Goal: Transaction & Acquisition: Purchase product/service

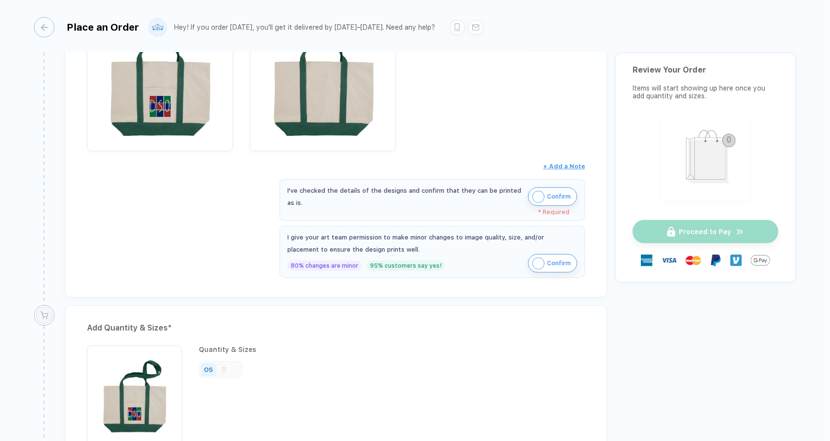
scroll to position [297, 0]
click at [547, 189] on span "Confirm" at bounding box center [559, 196] width 24 height 16
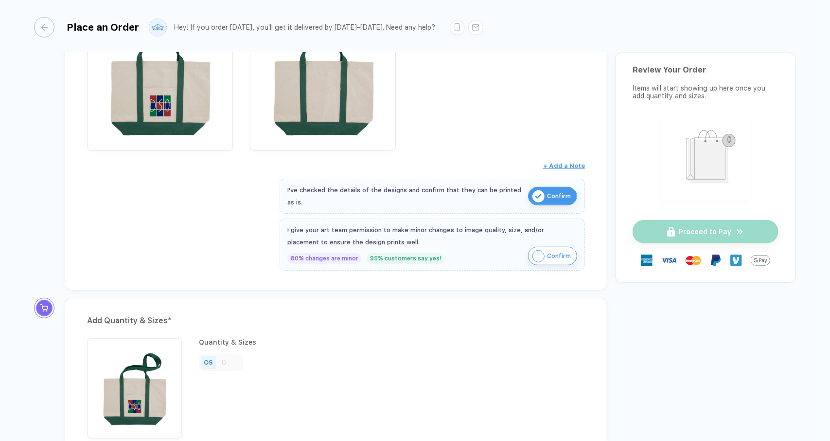
click at [557, 188] on span "Confirm" at bounding box center [559, 196] width 24 height 16
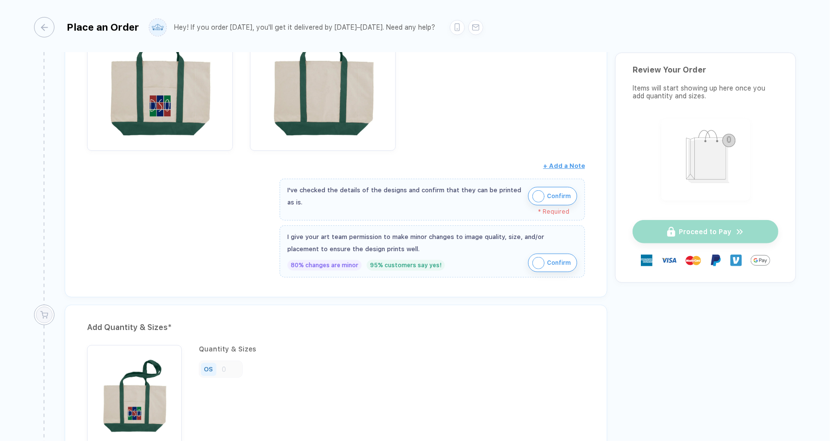
click at [543, 191] on img "button" at bounding box center [538, 196] width 12 height 12
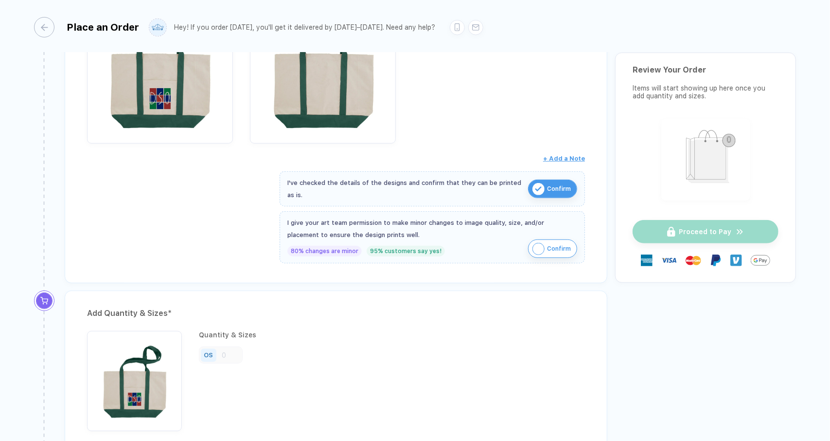
scroll to position [306, 0]
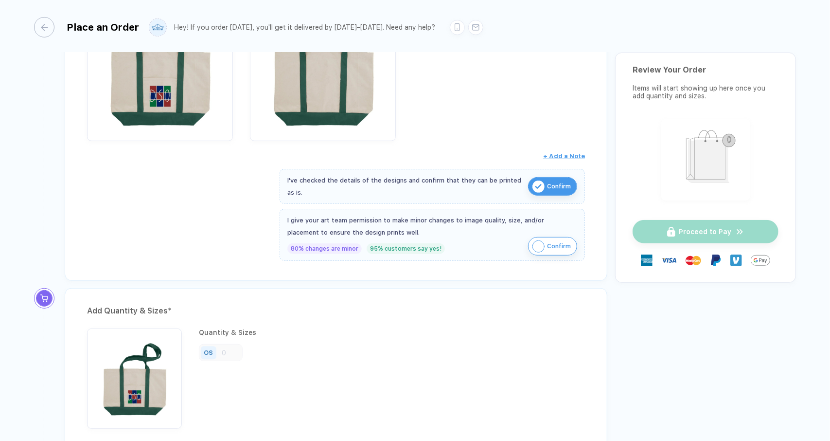
click at [552, 245] on span "Confirm" at bounding box center [559, 246] width 24 height 16
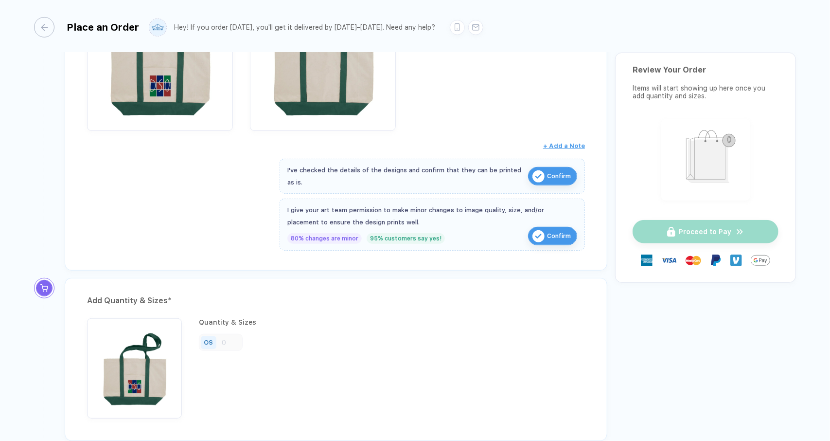
scroll to position [317, 0]
click at [548, 229] on span "Confirm" at bounding box center [559, 236] width 24 height 16
click at [538, 232] on img "button" at bounding box center [538, 235] width 12 height 12
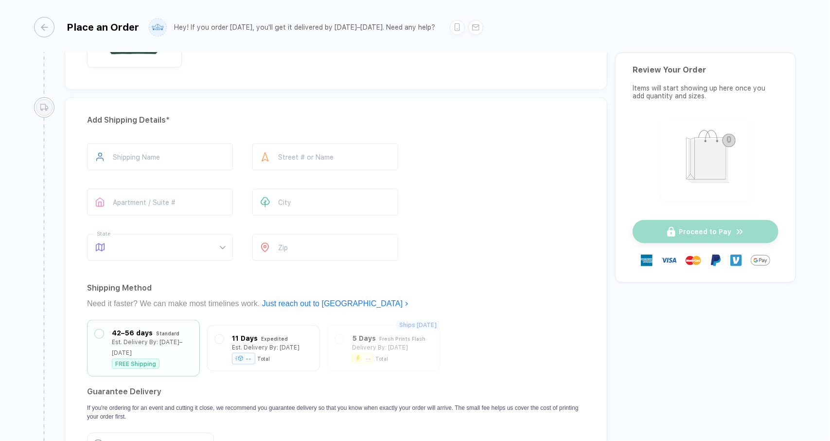
scroll to position [668, 0]
click at [155, 150] on input "text" at bounding box center [160, 156] width 146 height 27
type input "**********"
click at [289, 155] on input "text" at bounding box center [325, 156] width 146 height 27
type input "**********"
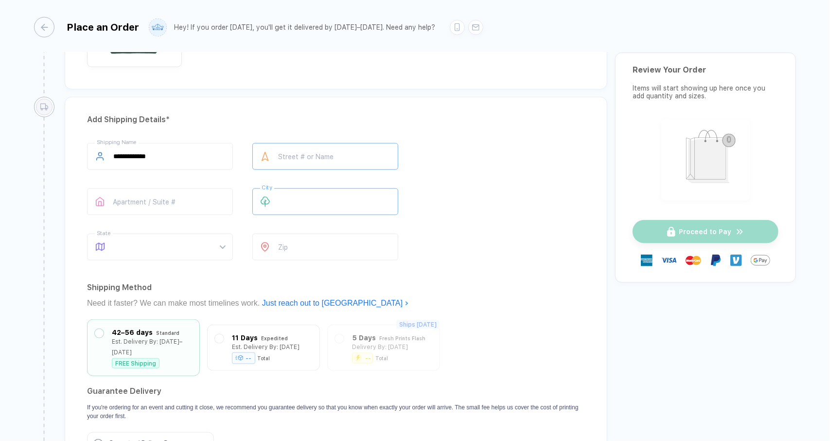
type input "*******"
type input "**********"
type input "*****"
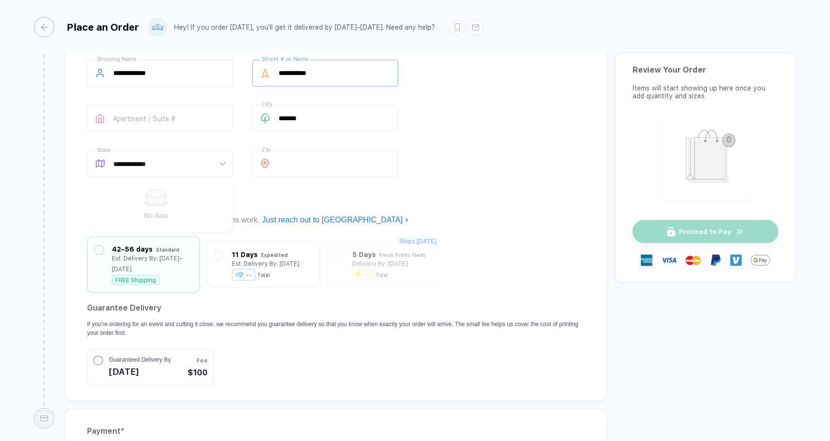
scroll to position [752, 0]
click at [270, 318] on section "Guarantee Delivery If you're ordering for an event and cutting it close, we rec…" at bounding box center [336, 342] width 498 height 86
click at [281, 265] on div "11 Days Expedited Est. Delivery By: [DATE] -- Total" at bounding box center [263, 260] width 113 height 46
click at [223, 245] on div "11 Days Expedited Est. Delivery By: [DATE] -- Total" at bounding box center [263, 260] width 97 height 31
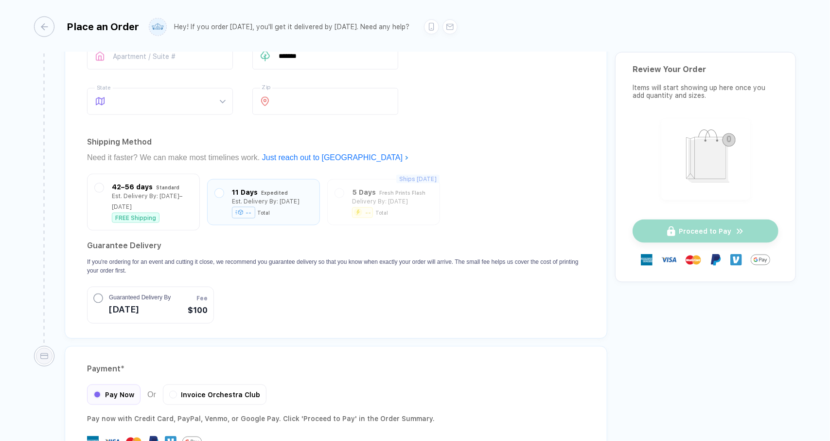
scroll to position [813, 0]
click at [156, 181] on div "Standard" at bounding box center [167, 184] width 23 height 11
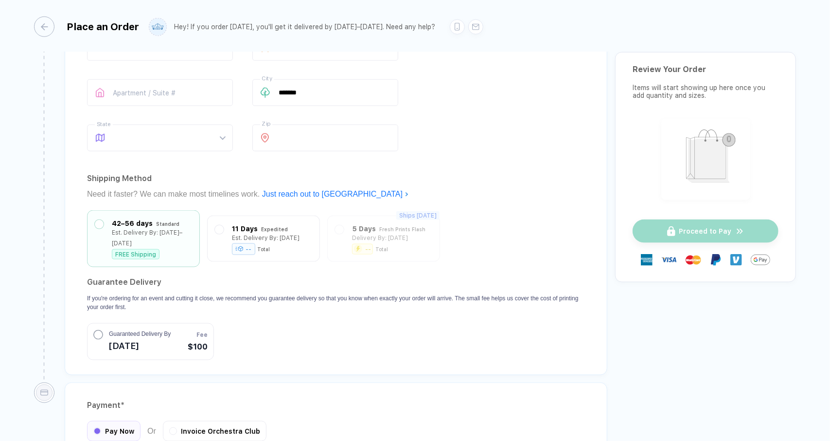
scroll to position [776, 0]
click at [217, 220] on div at bounding box center [219, 235] width 9 height 31
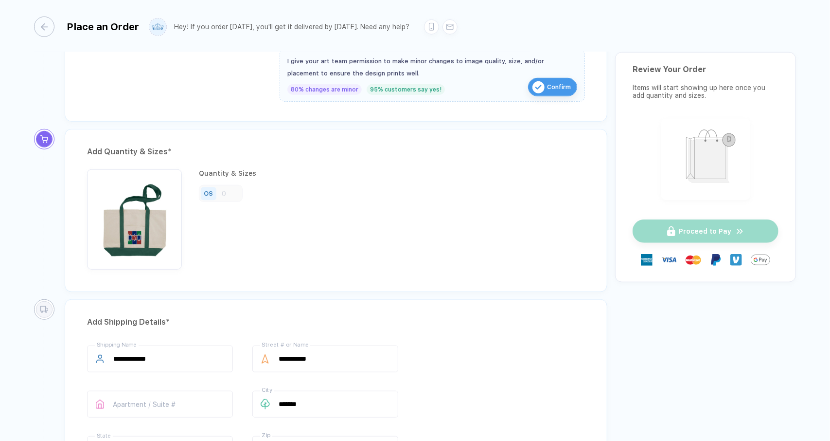
scroll to position [467, 0]
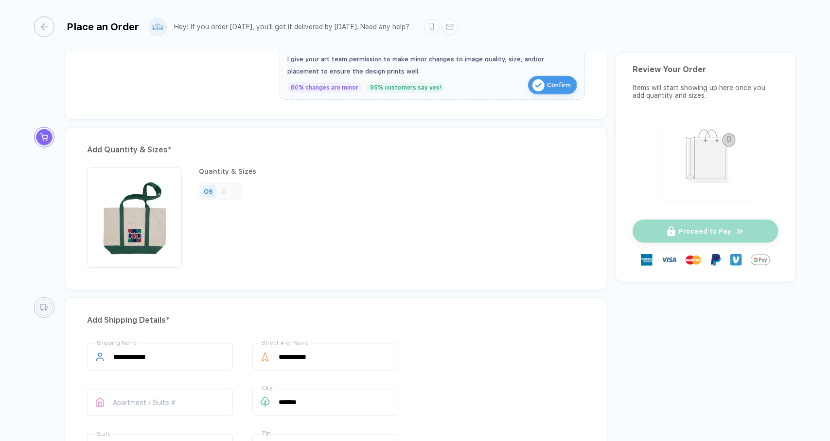
click at [224, 187] on div "OS" at bounding box center [221, 191] width 44 height 17
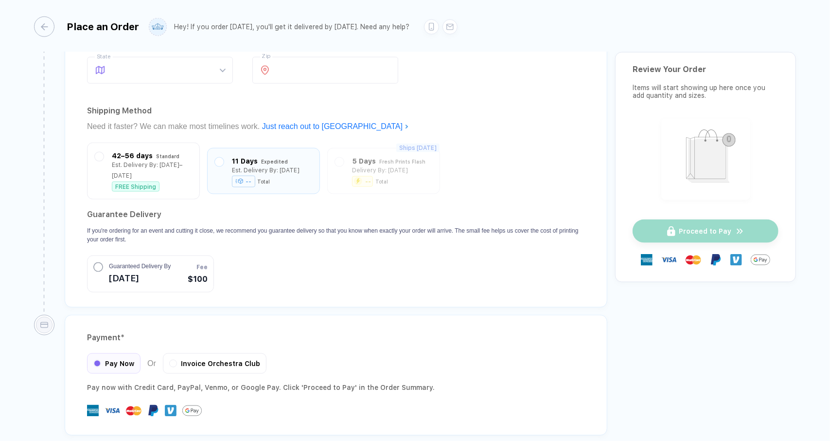
scroll to position [703, 0]
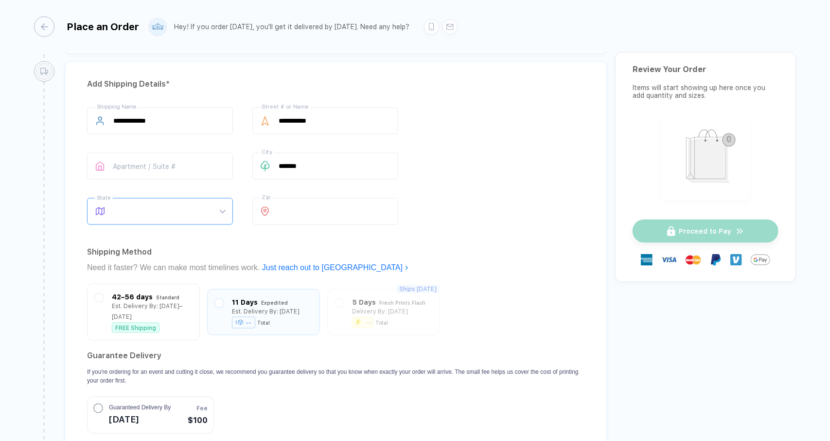
click at [155, 204] on span at bounding box center [169, 211] width 112 height 26
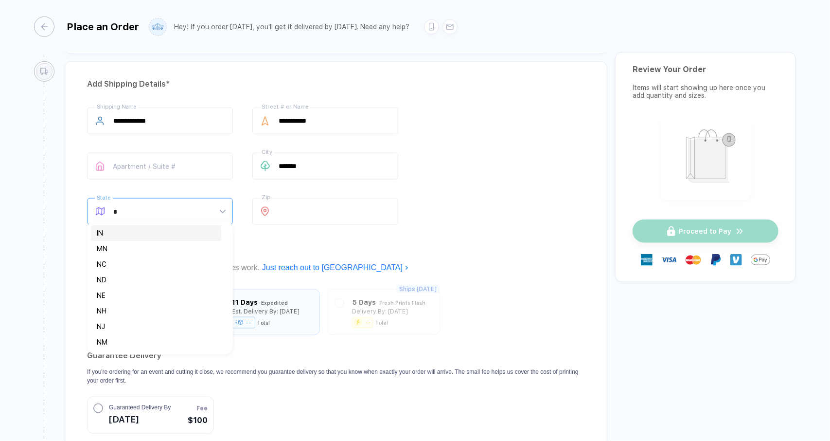
type input "**"
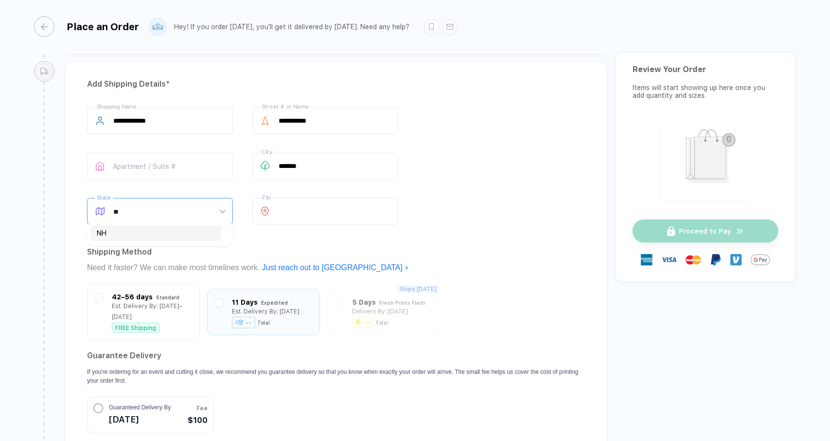
click at [153, 237] on div "NH" at bounding box center [156, 233] width 119 height 11
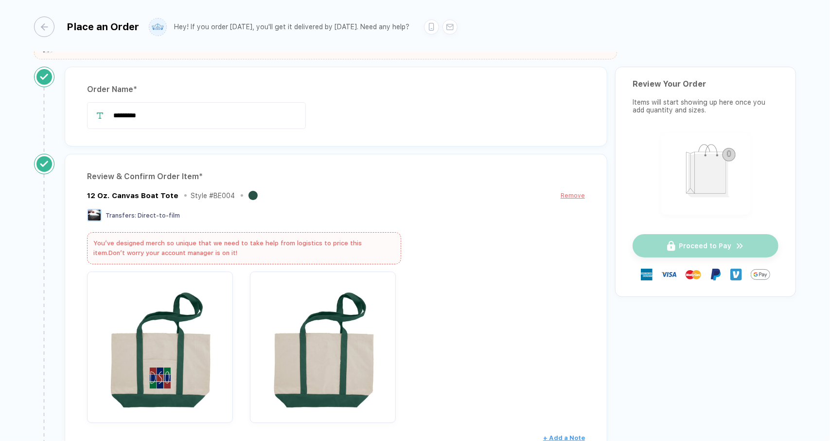
scroll to position [22, 0]
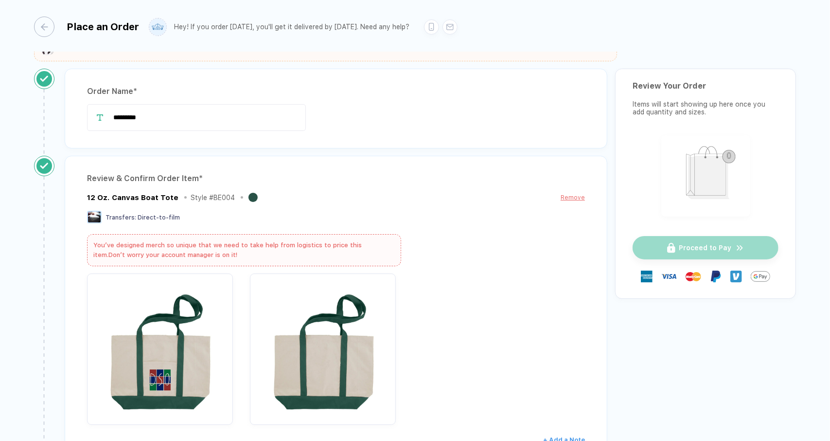
click at [297, 247] on div "You’ve designed merch so unique that we need to take help from logistics to pri…" at bounding box center [244, 250] width 314 height 32
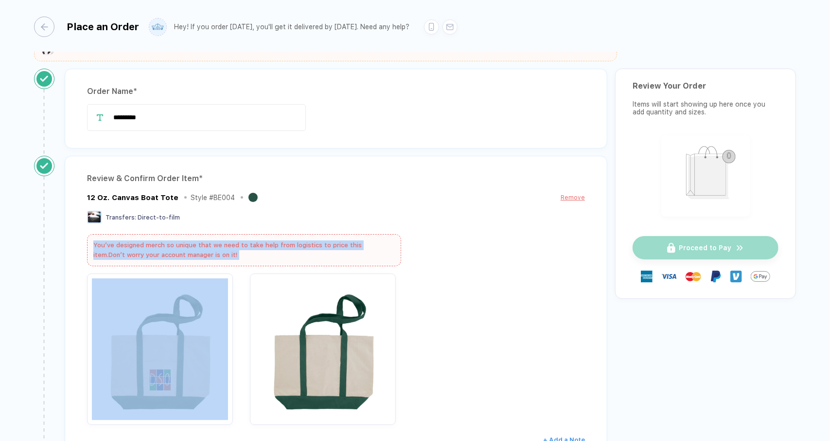
click at [297, 247] on div "You’ve designed merch so unique that we need to take help from logistics to pri…" at bounding box center [244, 250] width 314 height 32
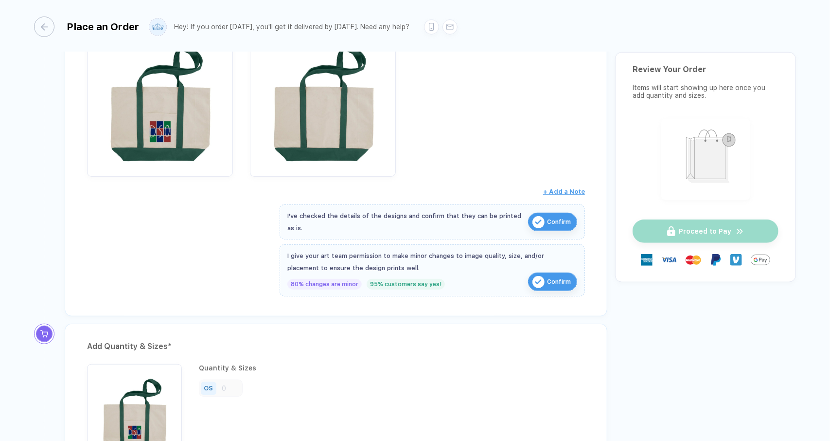
scroll to position [272, 0]
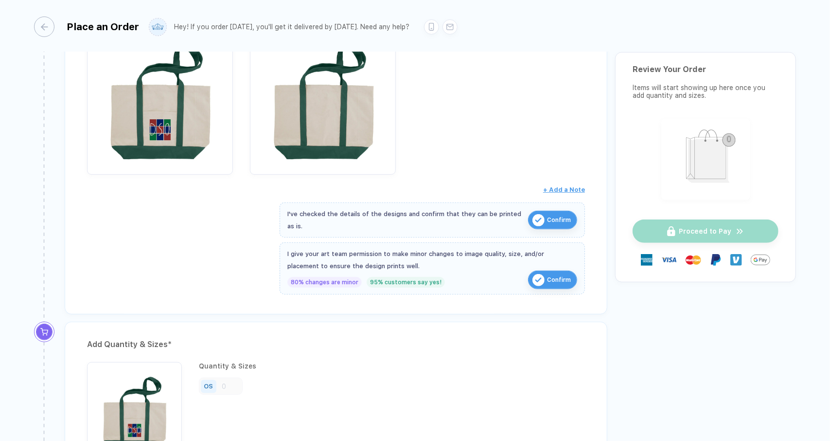
click at [333, 221] on div "I've checked the details of the designs and confirm that they can be printed as…" at bounding box center [405, 220] width 236 height 24
click at [361, 272] on div "80% changes are minor 95% customers say yes! Confirm" at bounding box center [432, 280] width 290 height 17
click at [367, 267] on div "I give your art team permission to make minor changes to image quality, size, a…" at bounding box center [432, 259] width 290 height 24
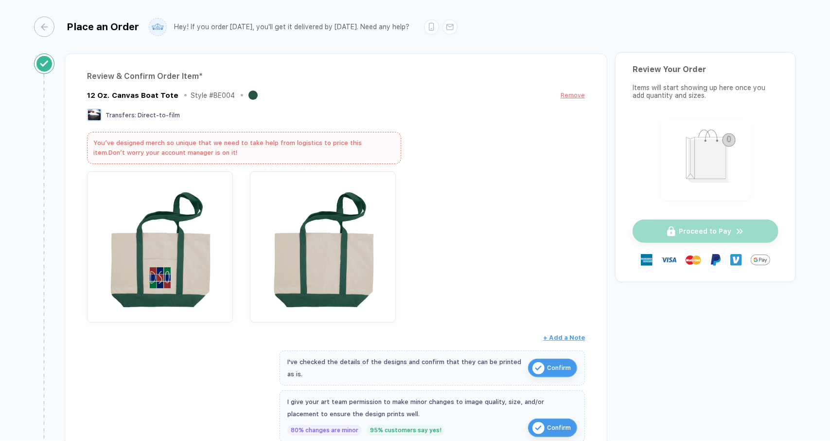
scroll to position [125, 0]
click at [241, 93] on div at bounding box center [242, 94] width 2 height 2
click at [238, 146] on div "You’ve designed merch so unique that we need to take help from logistics to pri…" at bounding box center [244, 147] width 314 height 32
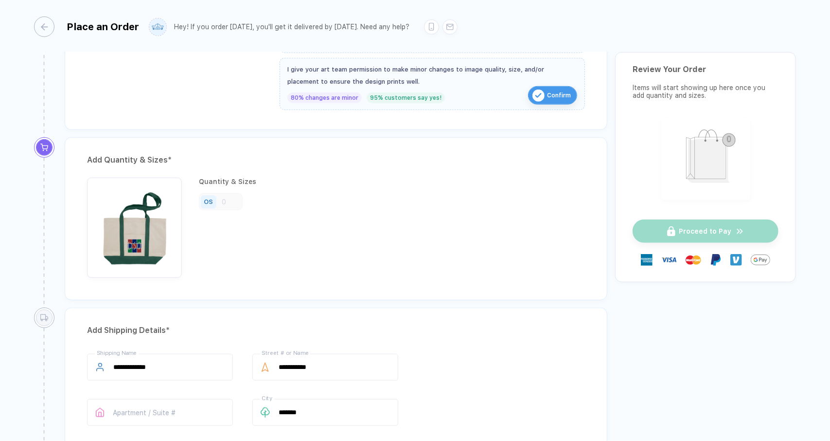
scroll to position [514, 0]
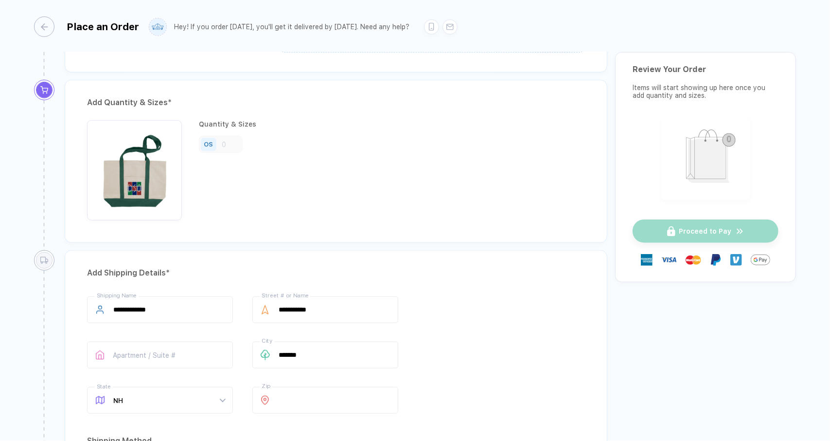
click at [206, 141] on div "OS" at bounding box center [208, 144] width 9 height 7
click at [225, 143] on div "OS" at bounding box center [221, 144] width 44 height 17
